Goal: Task Accomplishment & Management: Use online tool/utility

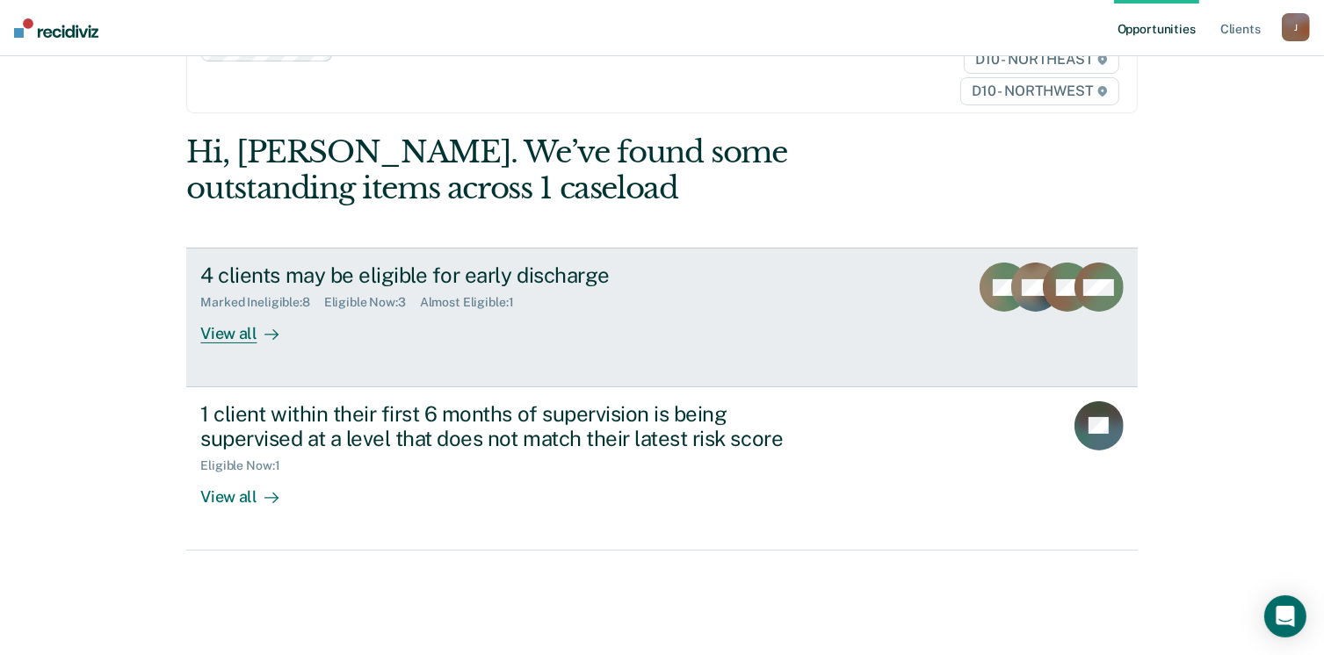
scroll to position [102, 0]
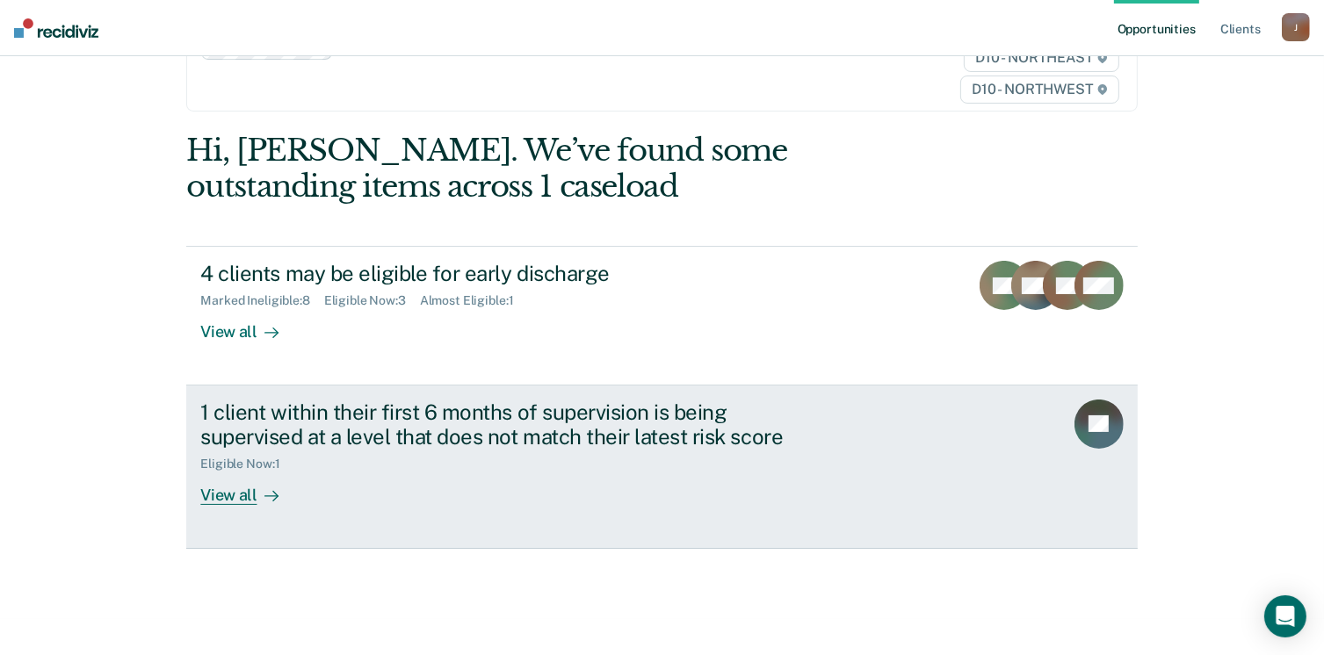
click at [232, 504] on div "View all" at bounding box center [249, 489] width 98 height 34
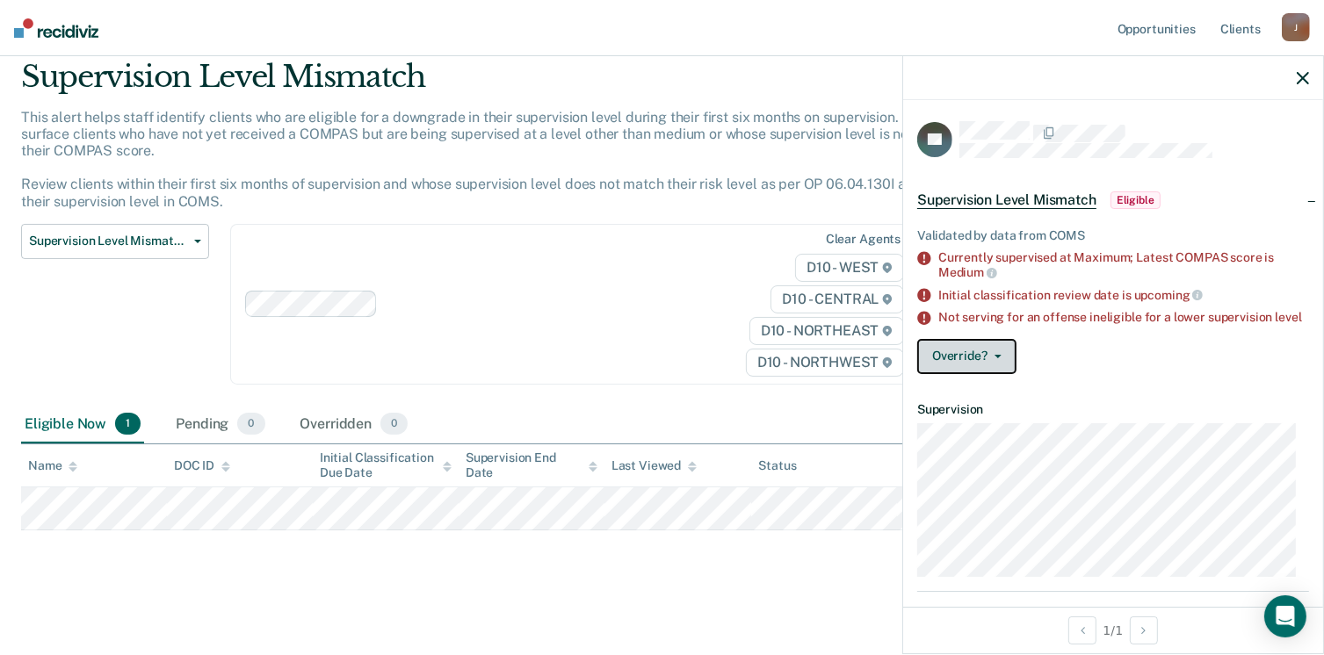
click at [994, 373] on button "Override?" at bounding box center [966, 356] width 99 height 35
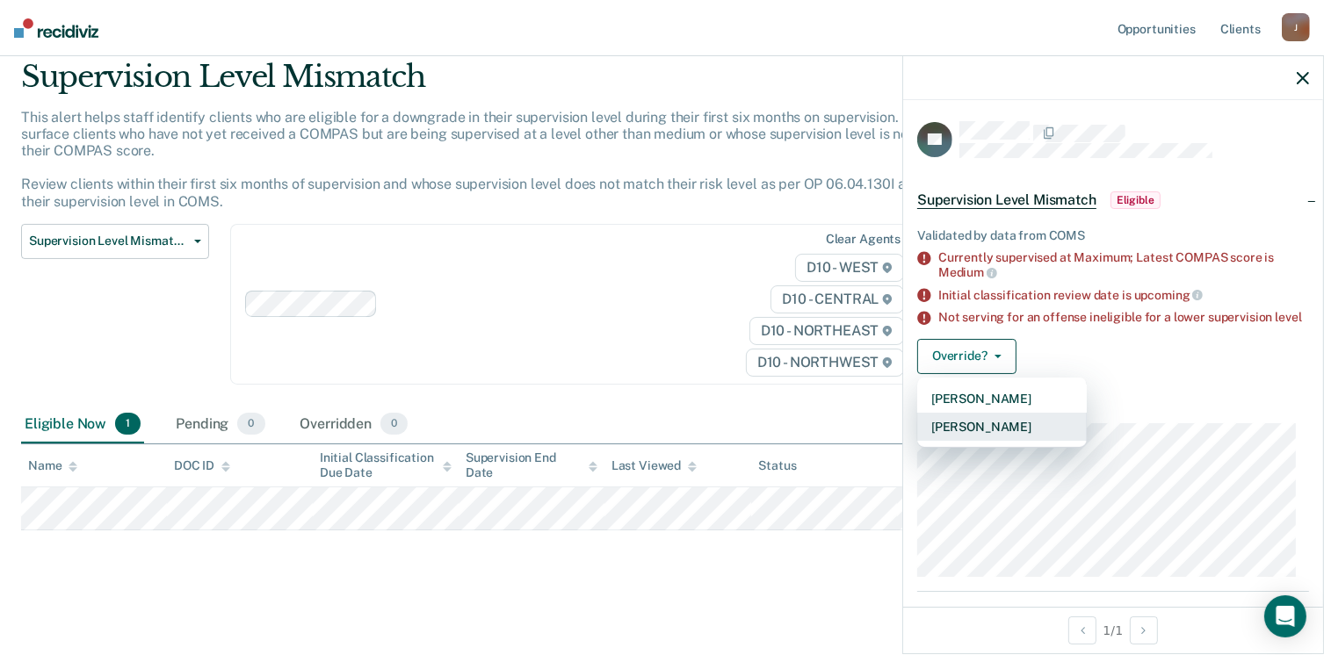
click at [981, 426] on button "[PERSON_NAME]" at bounding box center [1002, 427] width 170 height 28
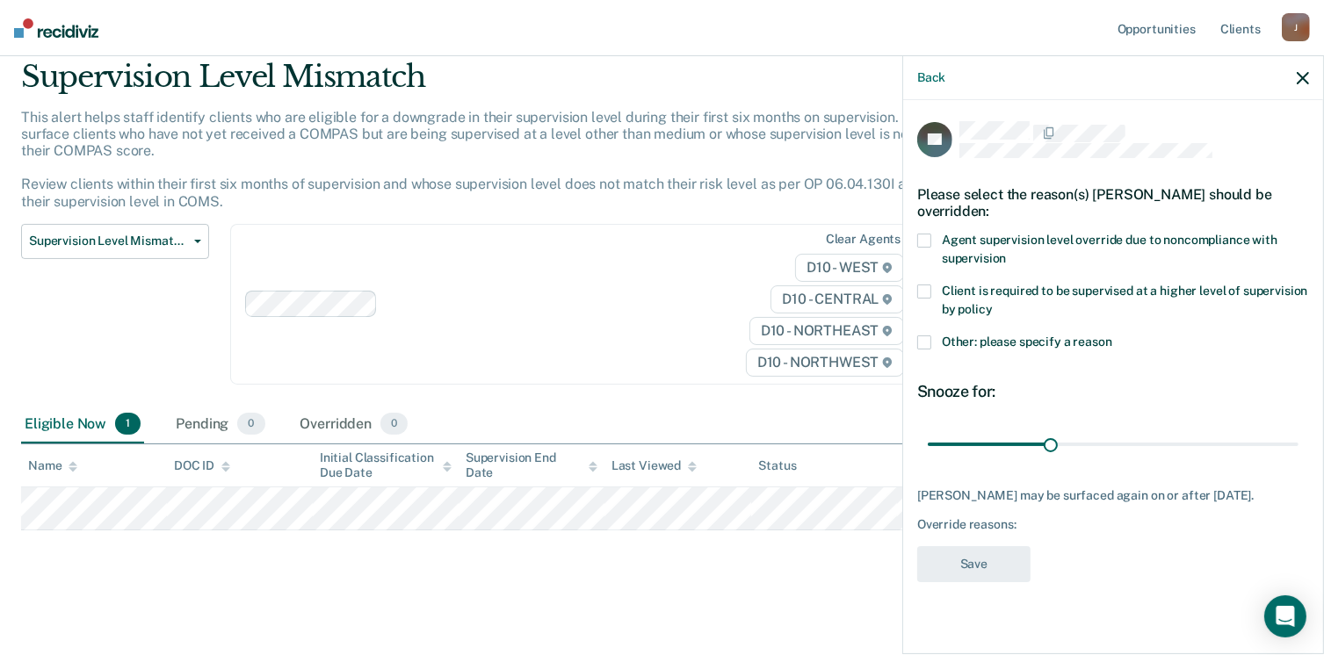
click at [928, 234] on span at bounding box center [924, 241] width 14 height 14
click at [1006, 252] on input "Agent supervision level override due to noncompliance with supervision" at bounding box center [1006, 252] width 0 height 0
click at [983, 546] on button "Save" at bounding box center [973, 564] width 113 height 36
